Goal: Task Accomplishment & Management: Use online tool/utility

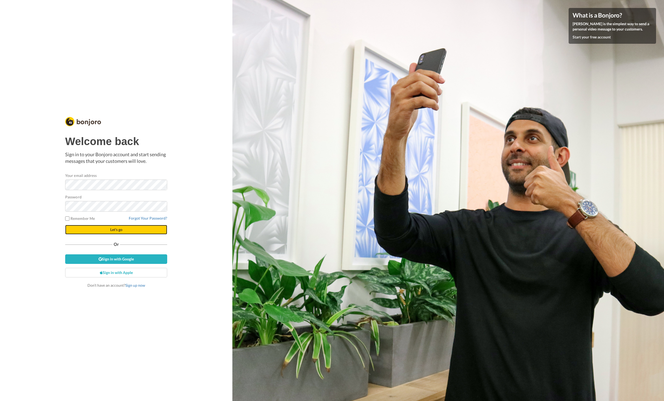
click at [112, 233] on button "Let's go" at bounding box center [116, 230] width 102 height 10
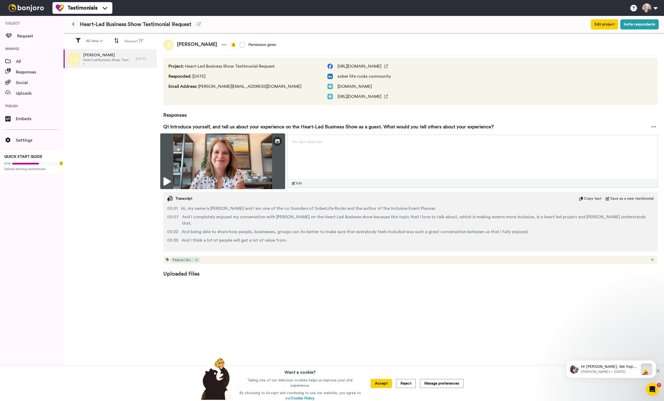
click at [168, 180] on icon at bounding box center [166, 181] width 7 height 8
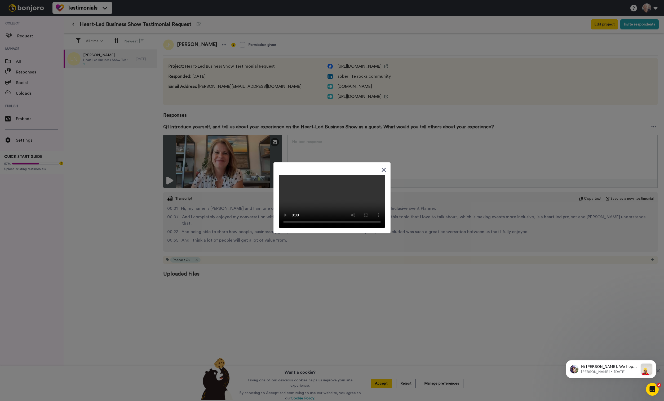
click at [383, 166] on icon at bounding box center [383, 169] width 5 height 7
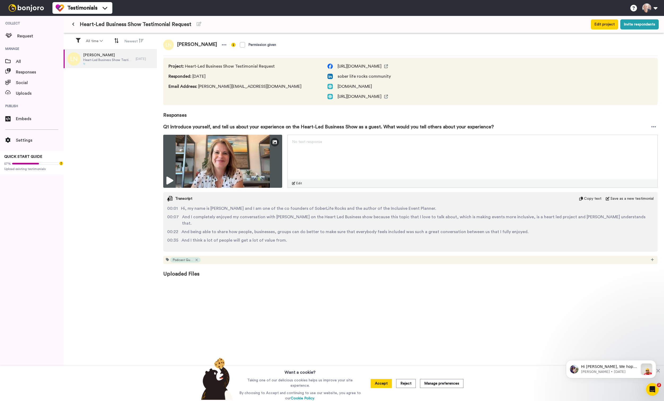
click at [301, 143] on span "No text response" at bounding box center [307, 142] width 30 height 4
